Goal: Transaction & Acquisition: Book appointment/travel/reservation

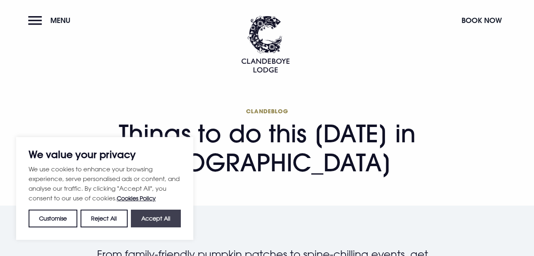
click at [166, 223] on button "Accept All" at bounding box center [156, 219] width 50 height 18
checkbox input "true"
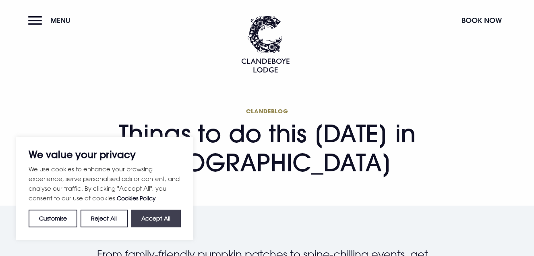
checkbox input "true"
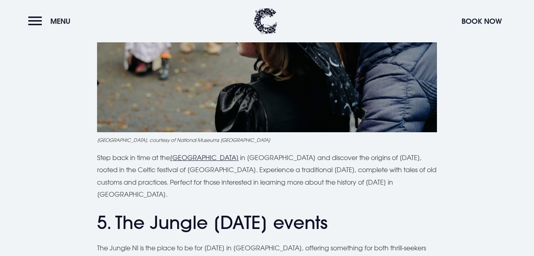
scroll to position [1382, 0]
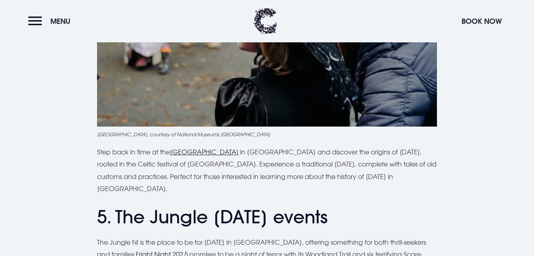
click at [215, 156] on u "Ulster Folk Museum" at bounding box center [204, 152] width 69 height 8
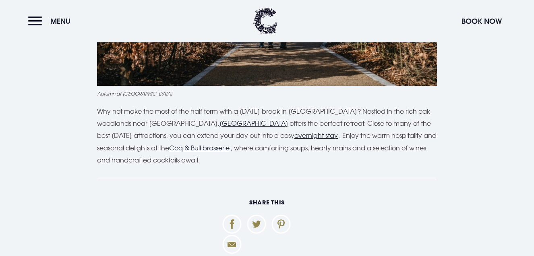
scroll to position [2332, 0]
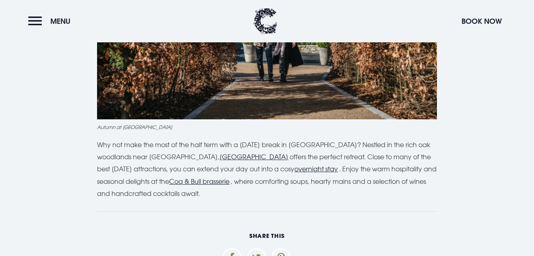
click at [264, 154] on u "Clandeboye Lodge" at bounding box center [254, 157] width 69 height 8
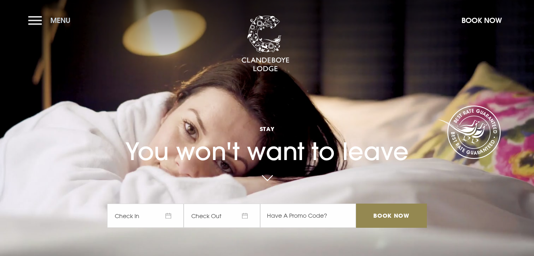
click at [39, 22] on button "Menu" at bounding box center [51, 20] width 46 height 17
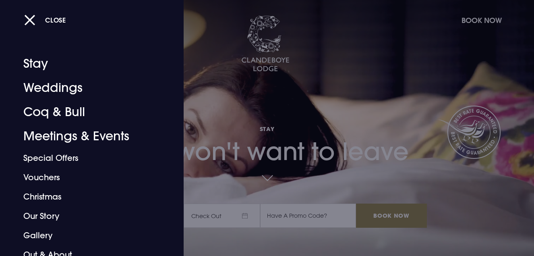
scroll to position [47, 0]
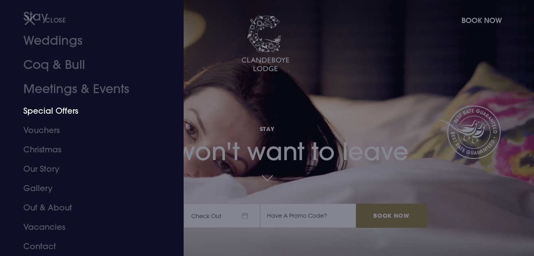
click at [57, 110] on link "Special Offers" at bounding box center [86, 110] width 126 height 19
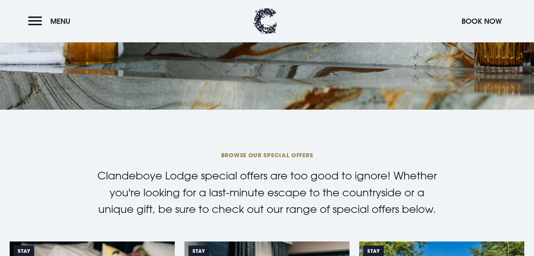
scroll to position [159, 0]
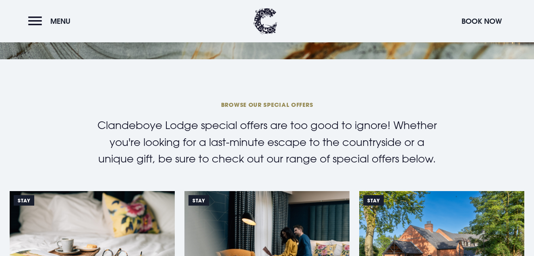
scroll to position [0, 0]
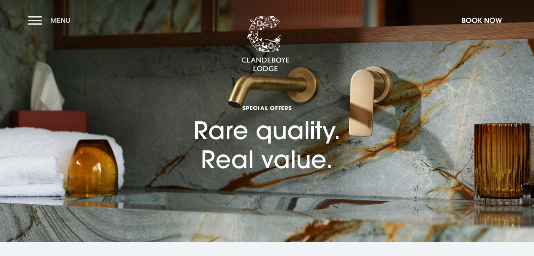
click at [48, 24] on button "Menu" at bounding box center [51, 20] width 46 height 17
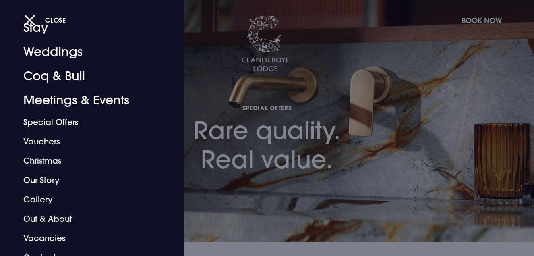
scroll to position [47, 0]
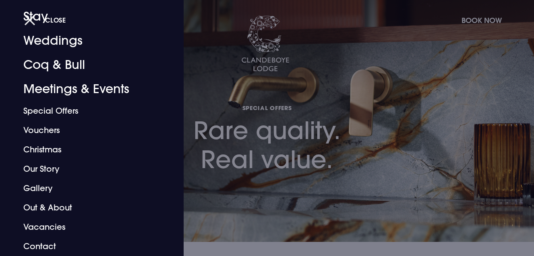
click at [28, 21] on button "Close" at bounding box center [45, 20] width 42 height 17
